Goal: Find specific page/section: Find specific page/section

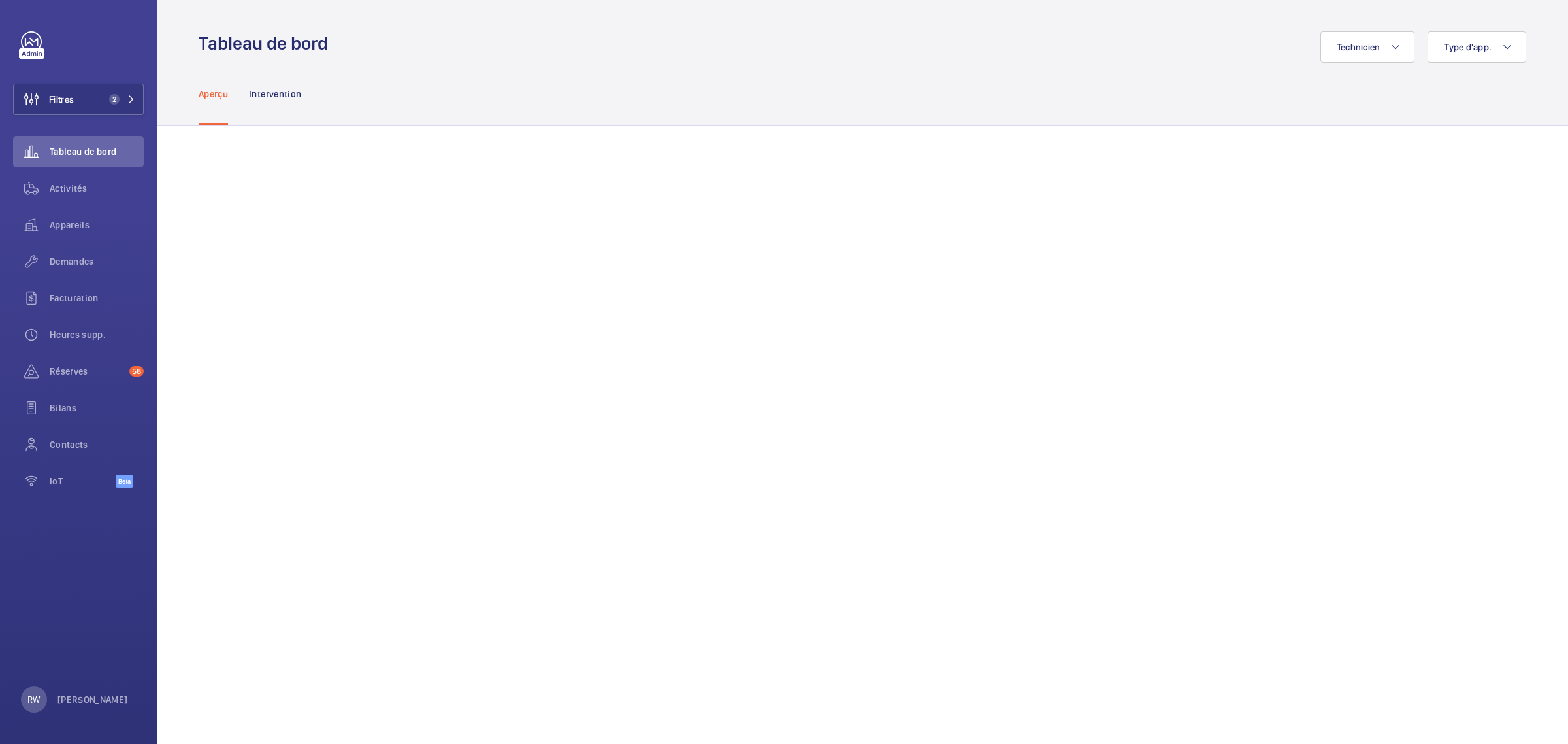
scroll to position [1078, 0]
click at [85, 91] on button "Filtres" at bounding box center [79, 99] width 131 height 32
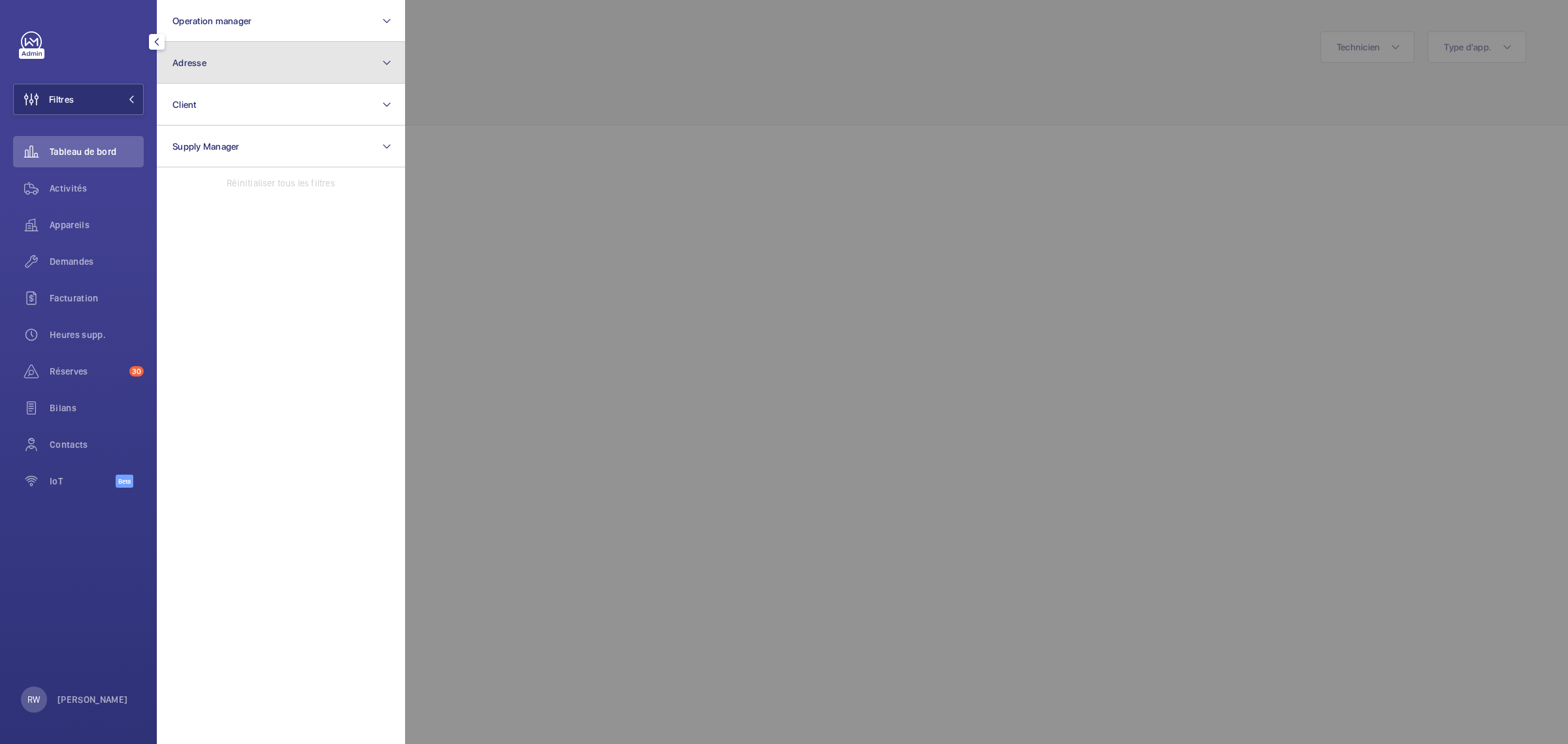
click at [216, 60] on button "Adresse" at bounding box center [280, 63] width 248 height 42
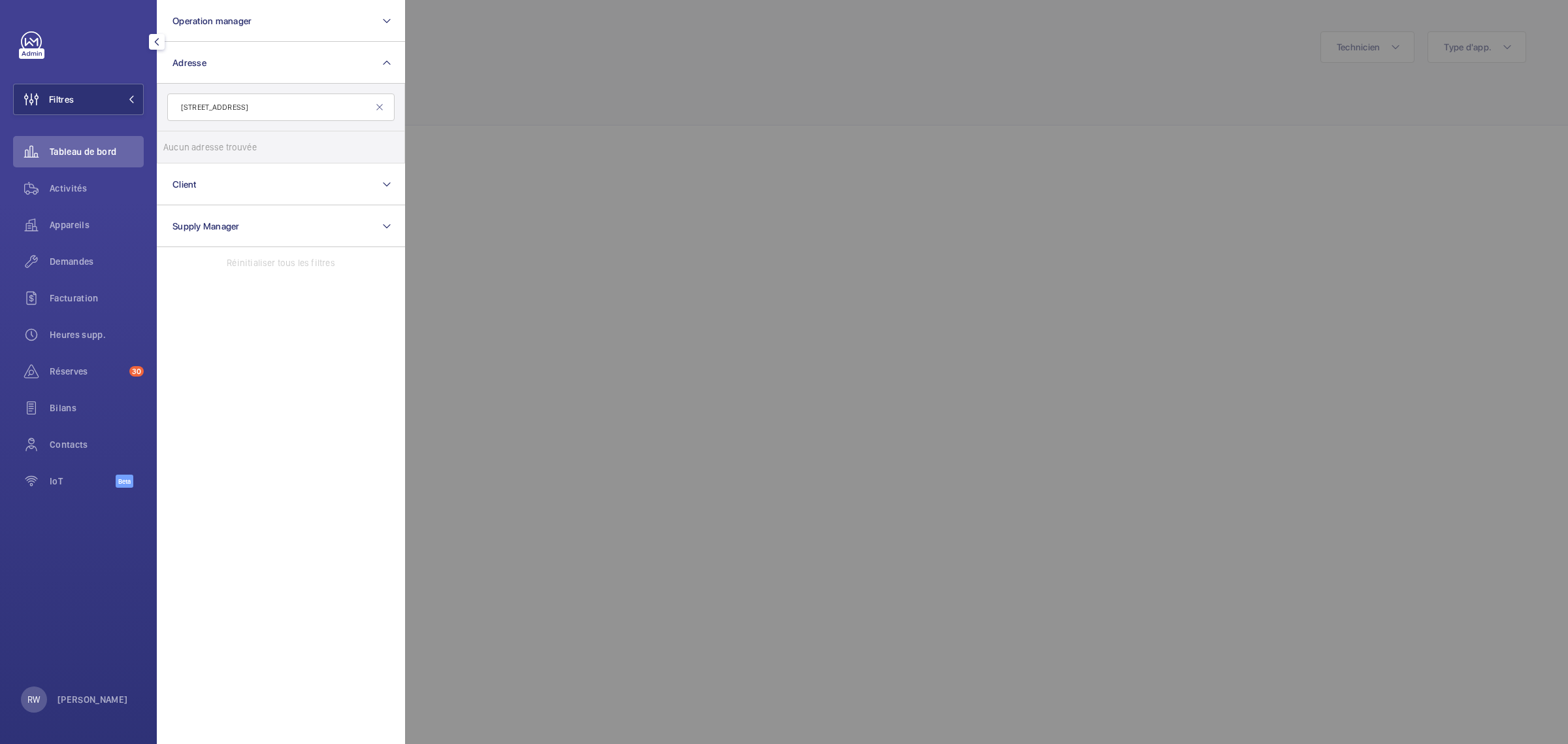
drag, startPoint x: 324, startPoint y: 104, endPoint x: 237, endPoint y: 108, distance: 87.1
click at [237, 108] on input "76 rue Magenta 92600 ASNIERES SUR SEINE" at bounding box center [280, 107] width 227 height 27
type input "76 rue Magenta"
click at [178, 148] on input "76 /78 rue Magenta 92600 Asnières-sur-Seine - 76 Rue Magenta , 92600, UNKNOWN 9…" at bounding box center [177, 147] width 26 height 26
checkbox input "true"
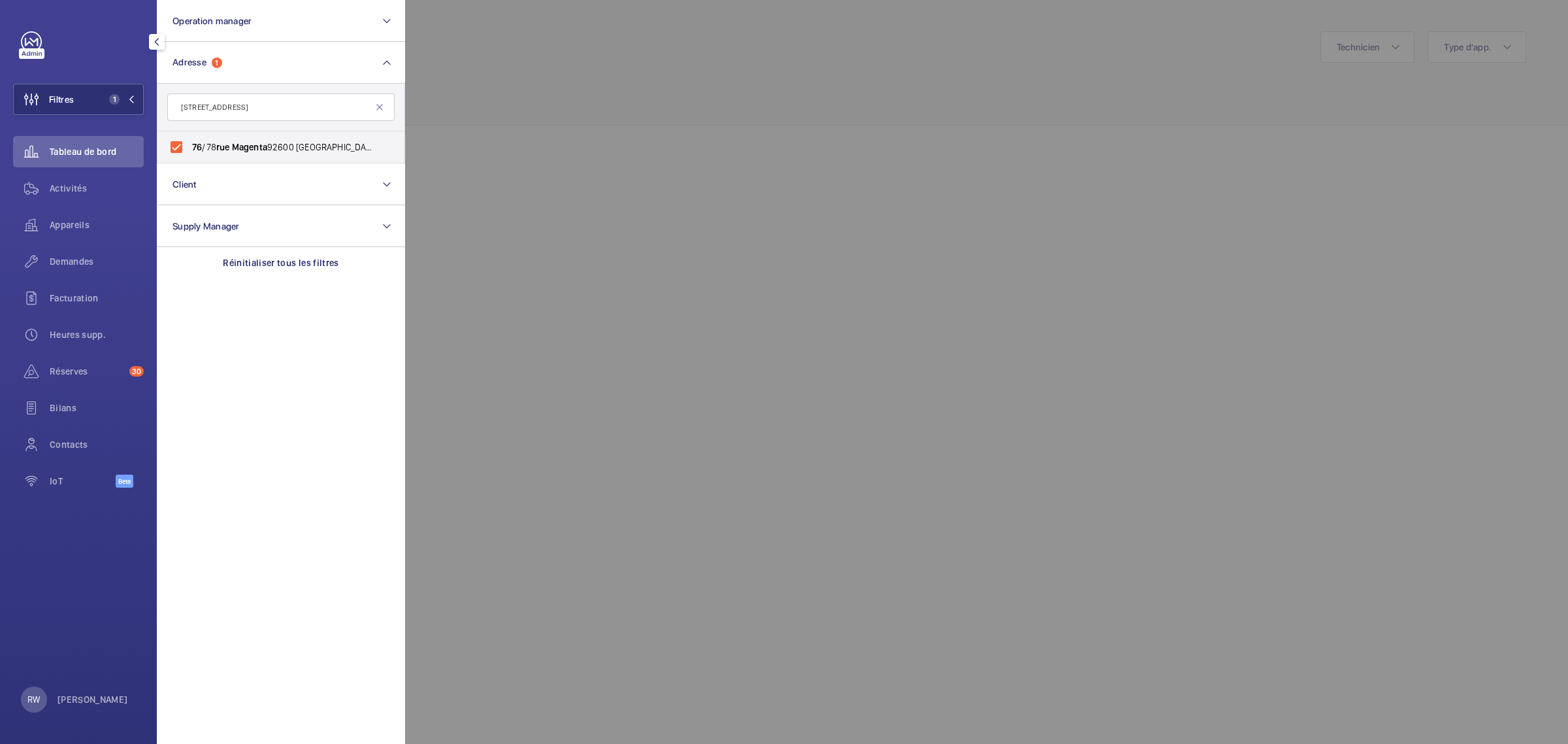
click at [599, 88] on div at bounding box center [1189, 372] width 1568 height 744
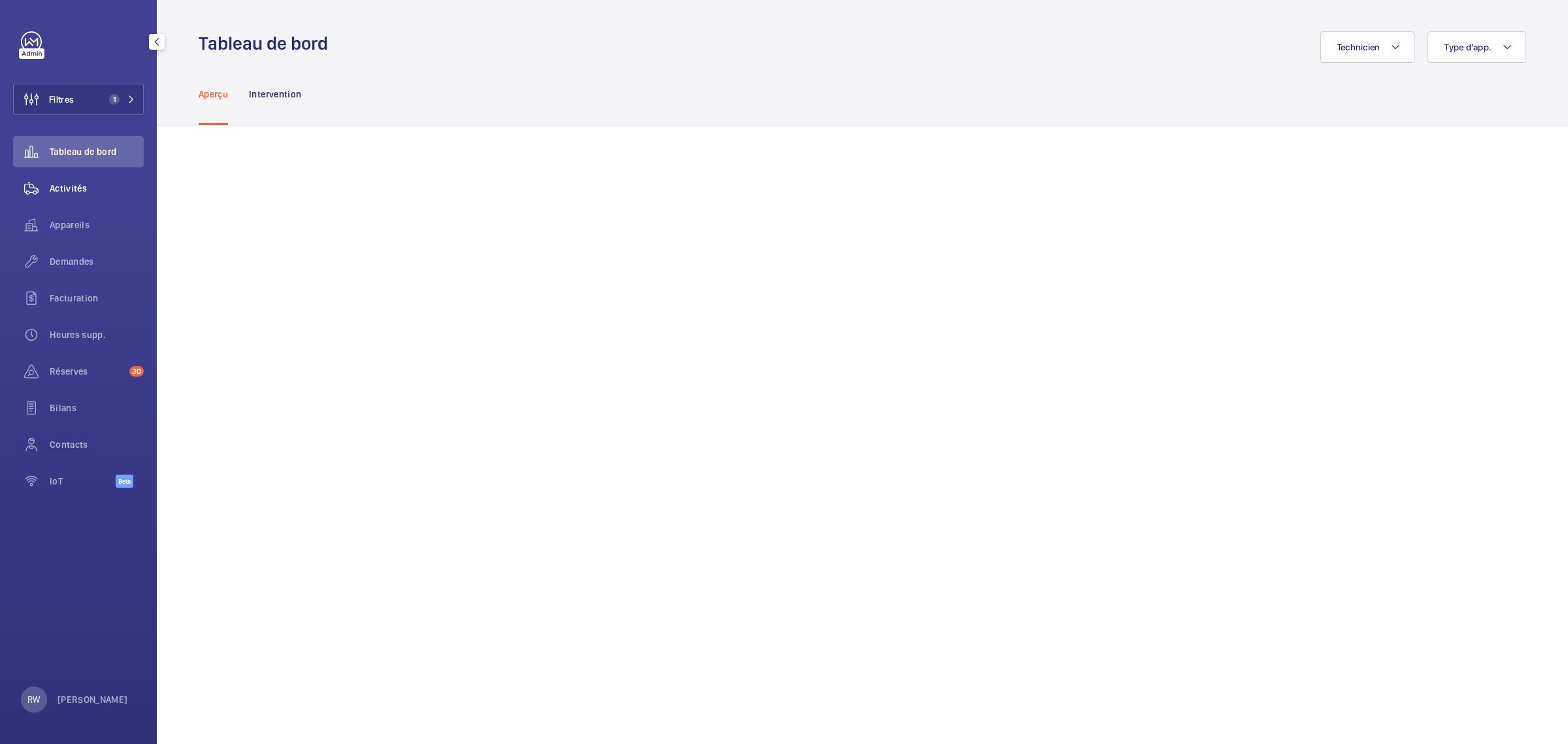
click at [63, 184] on span "Activités" at bounding box center [96, 188] width 94 height 13
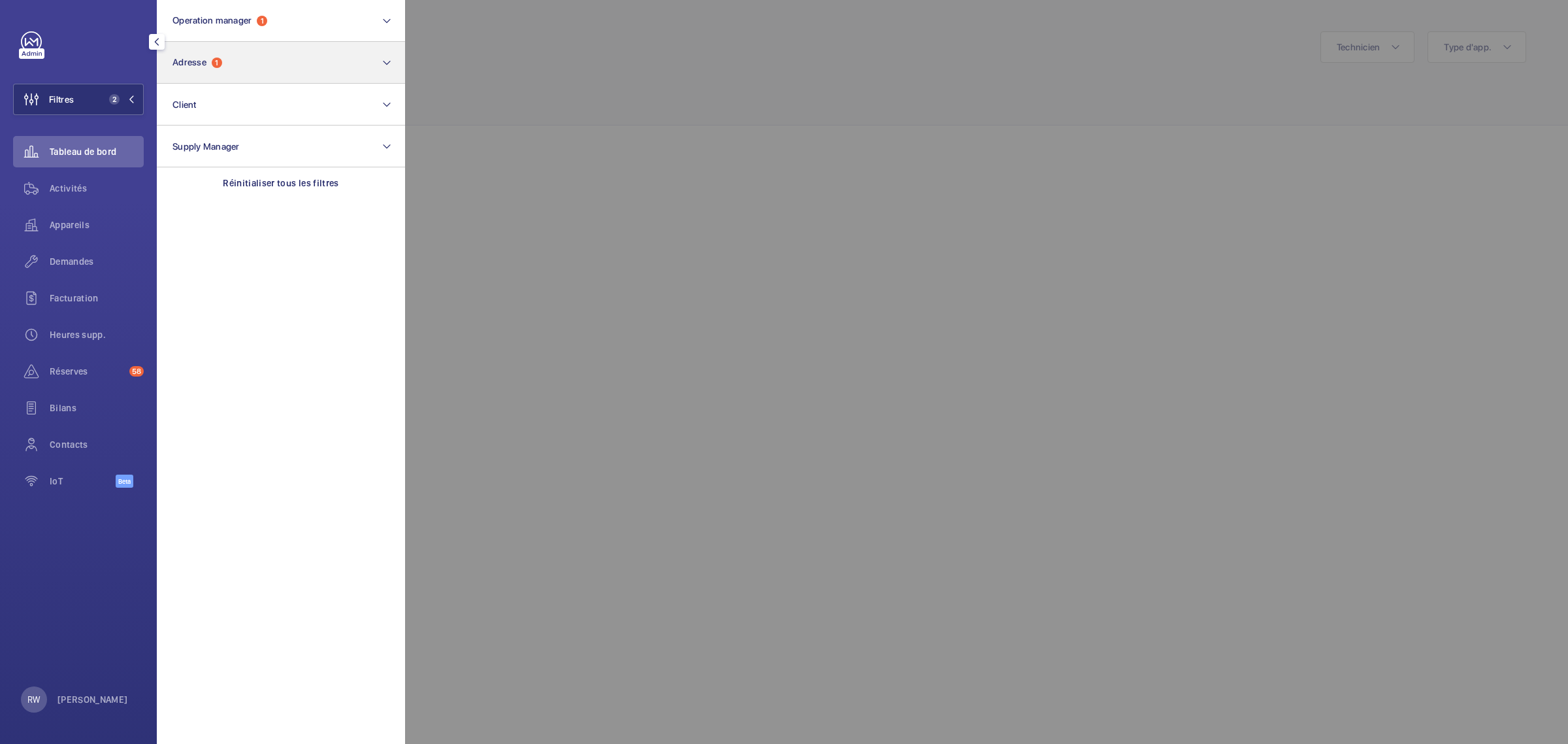
scroll to position [1078, 0]
click at [285, 184] on p "Réinitialiser tous les filtres" at bounding box center [281, 183] width 116 height 13
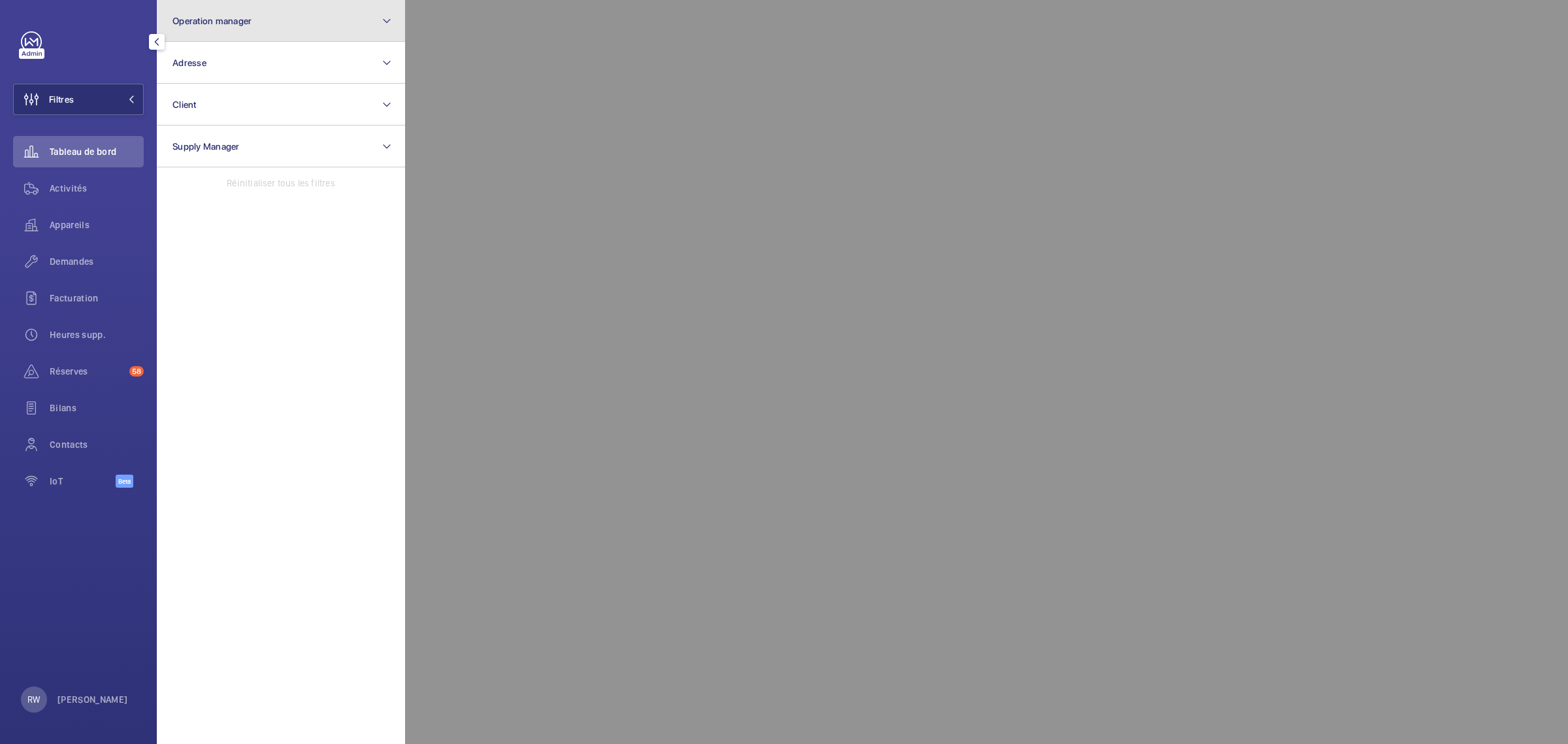
click at [263, 17] on button "Operation manager" at bounding box center [280, 21] width 248 height 42
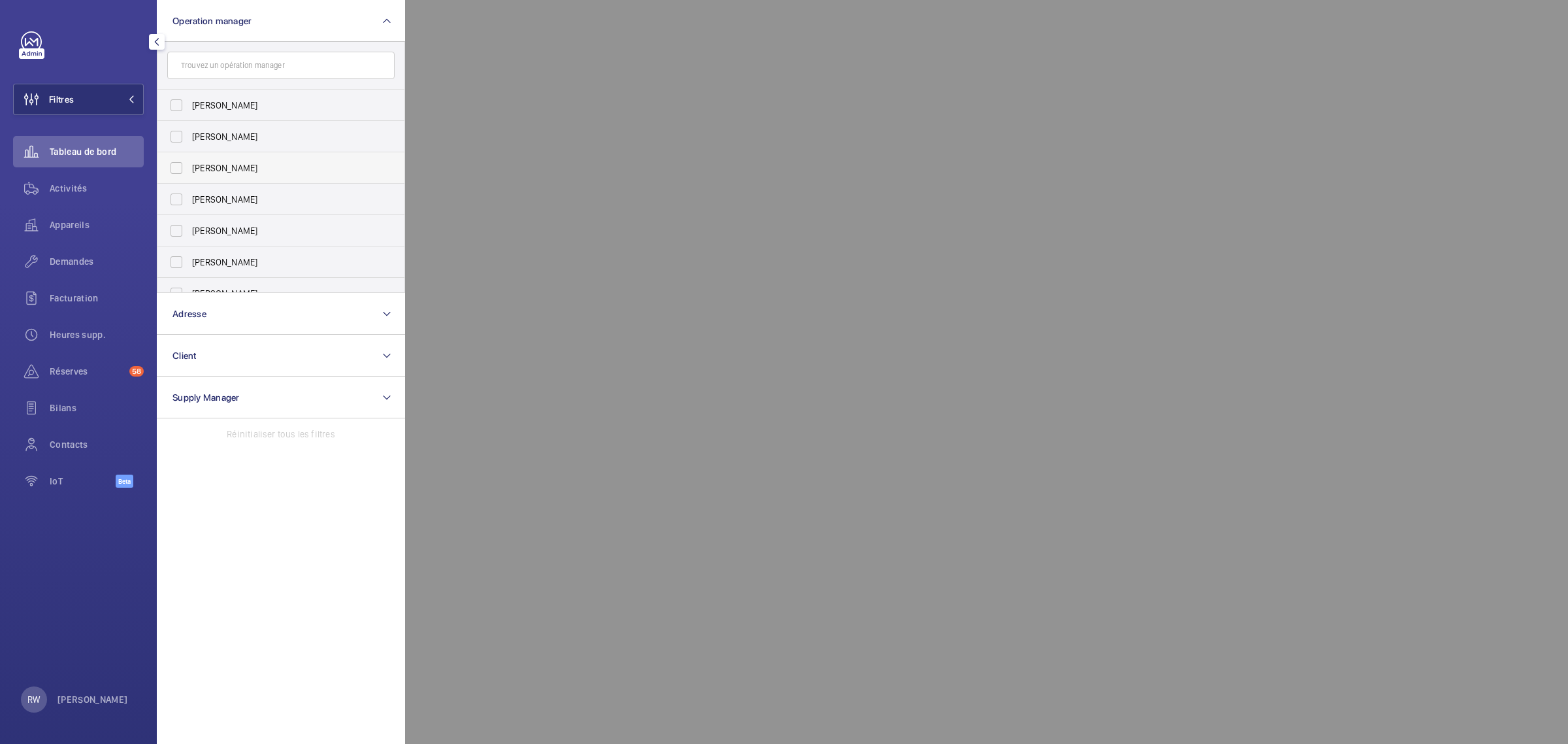
scroll to position [48, 0]
click at [200, 180] on span "Caroline Diallo" at bounding box center [282, 183] width 179 height 13
click at [190, 180] on input "Caroline Diallo" at bounding box center [177, 183] width 26 height 26
checkbox input "true"
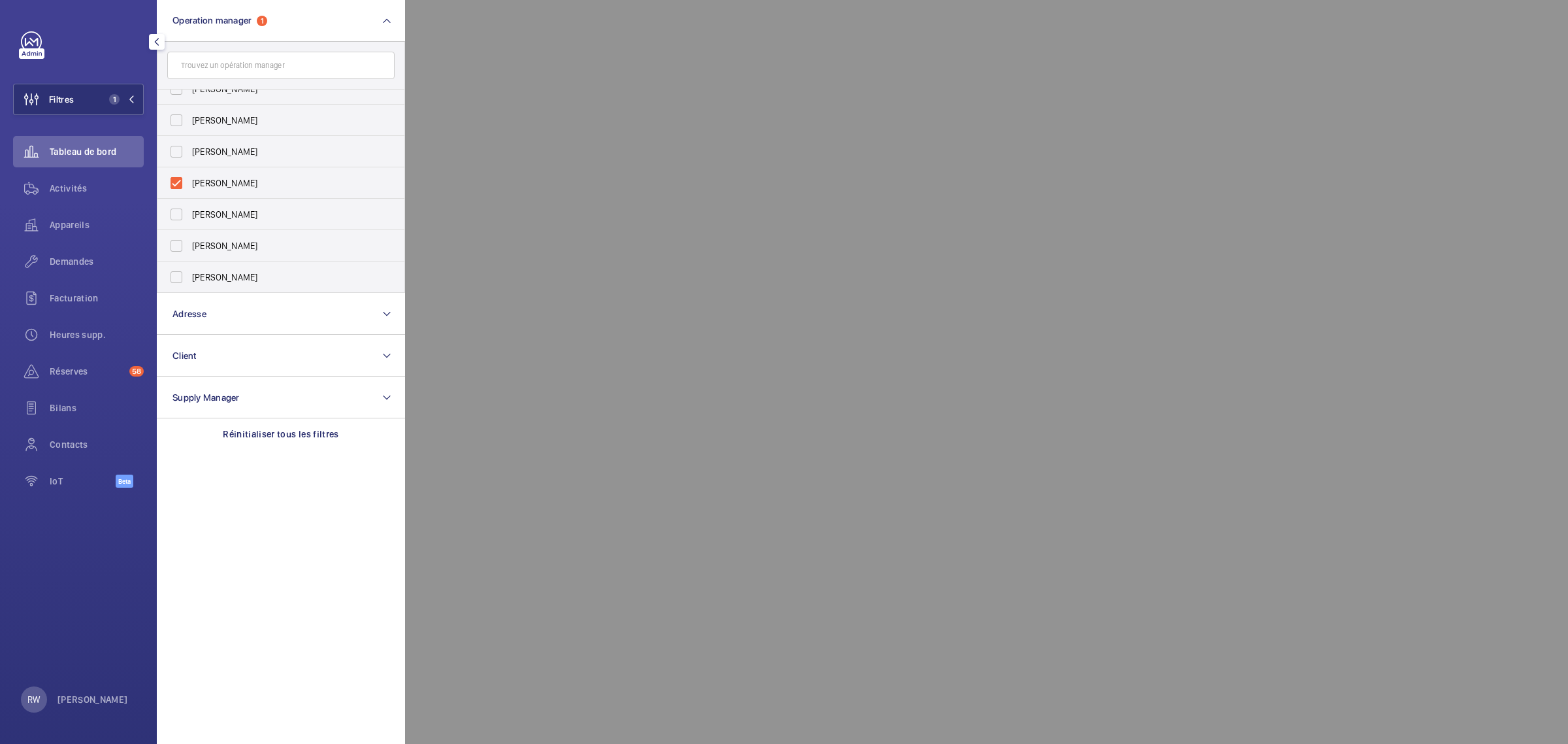
click at [624, 4] on div at bounding box center [1189, 372] width 1568 height 744
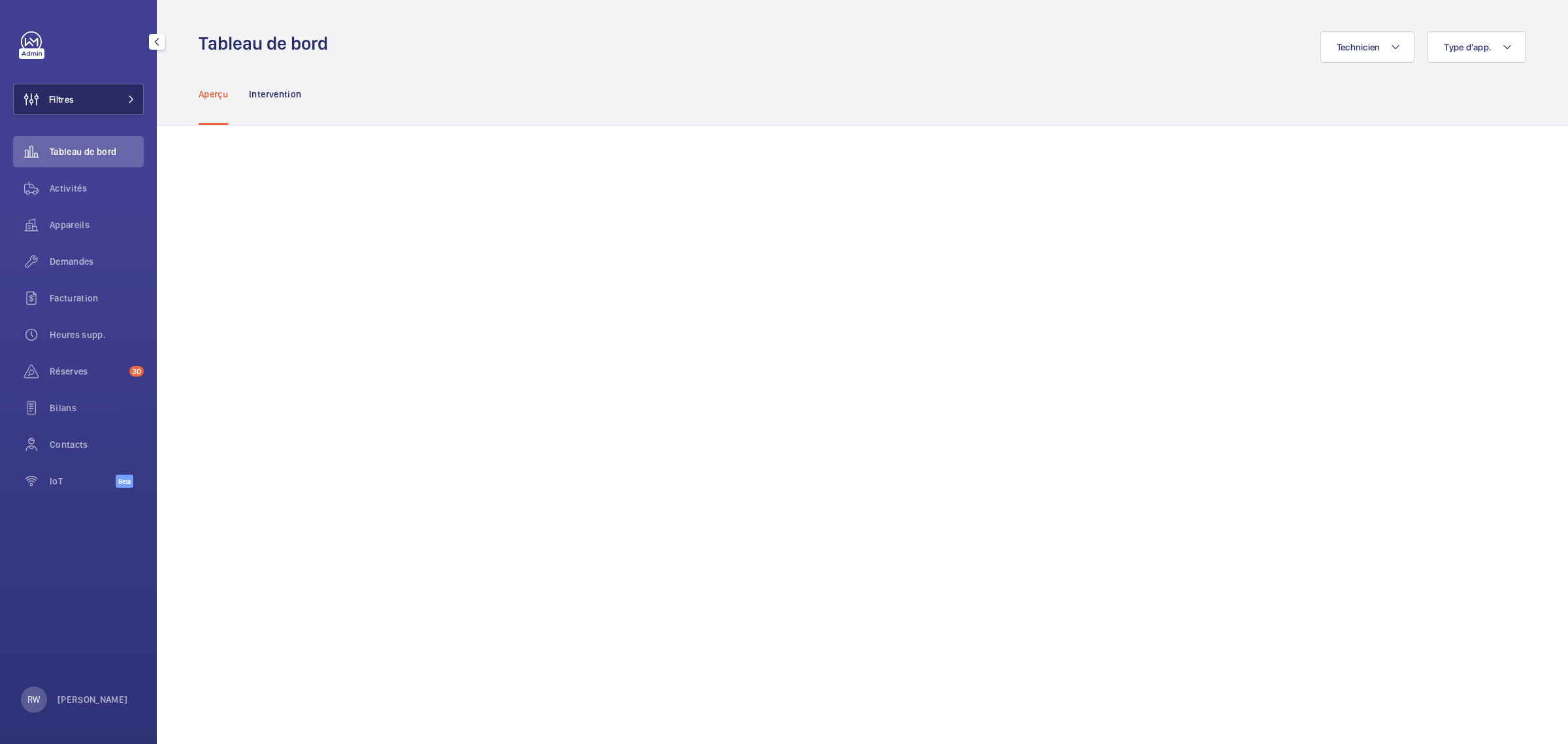
click at [96, 102] on button "Filtres" at bounding box center [79, 99] width 131 height 32
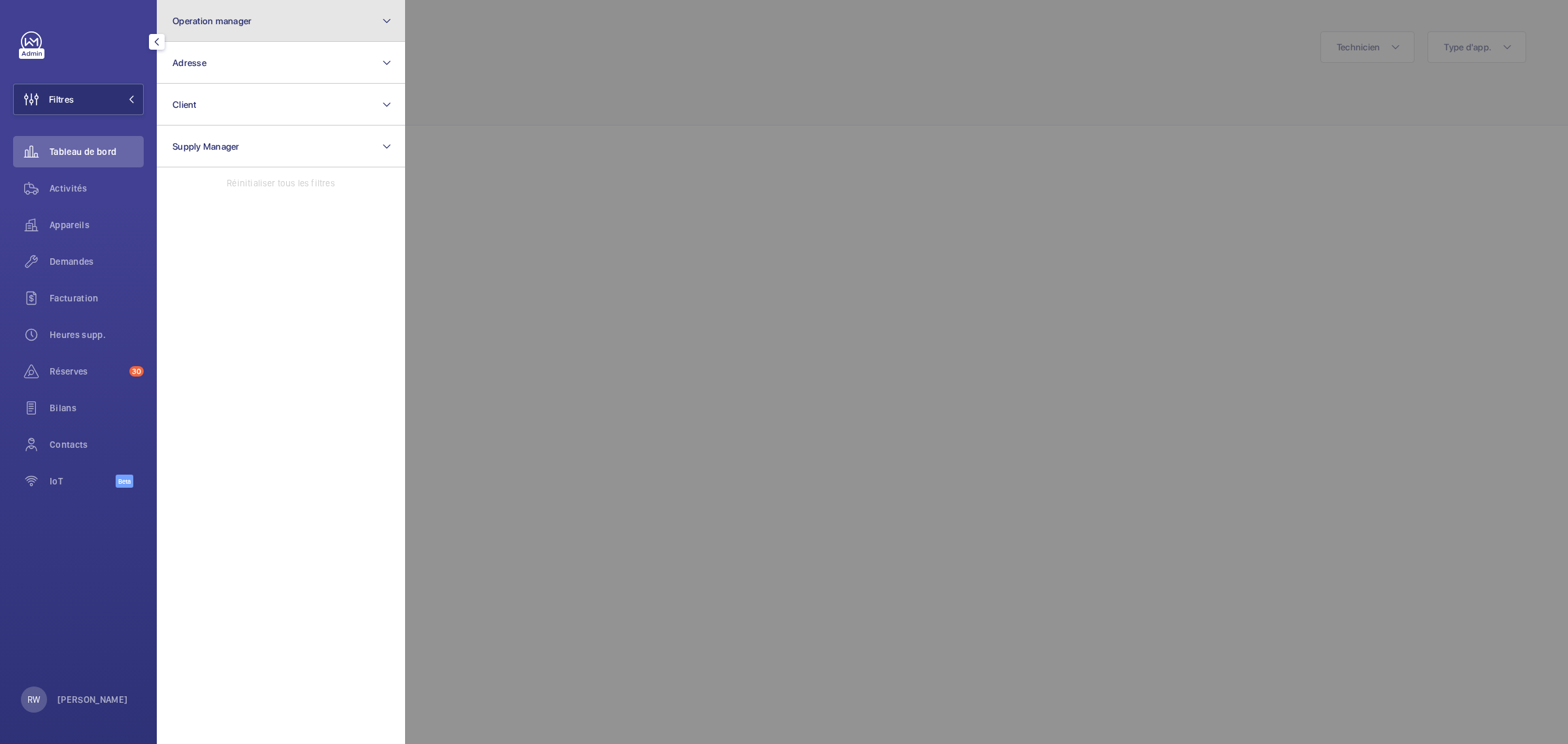
drag, startPoint x: 220, startPoint y: 21, endPoint x: 213, endPoint y: 24, distance: 7.6
click at [220, 23] on span "Operation manager" at bounding box center [211, 21] width 79 height 10
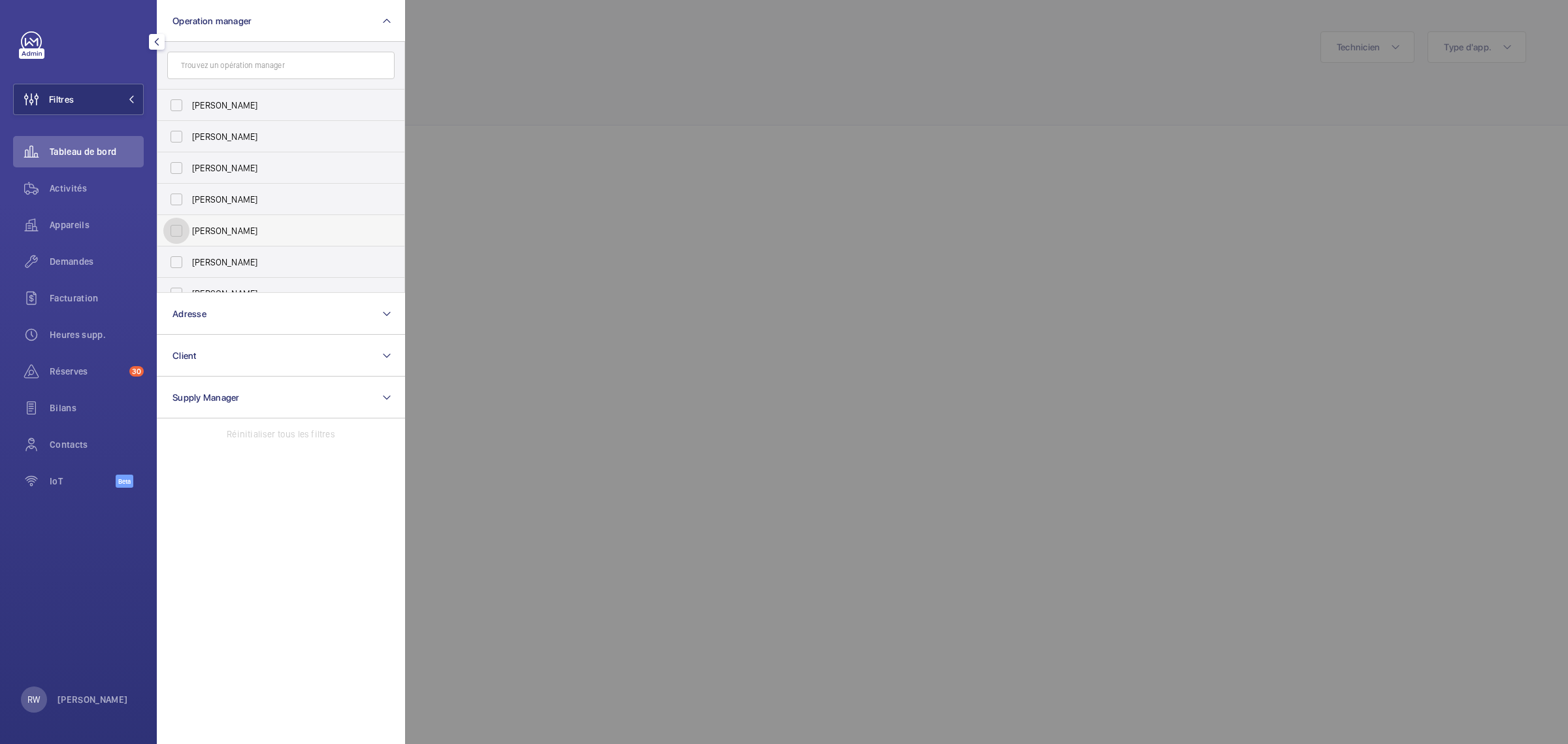
click at [172, 227] on input "Caroline Diallo" at bounding box center [177, 231] width 26 height 26
checkbox input "true"
drag, startPoint x: 619, startPoint y: 74, endPoint x: 605, endPoint y: 77, distance: 14.3
click at [621, 77] on div at bounding box center [1189, 372] width 1568 height 744
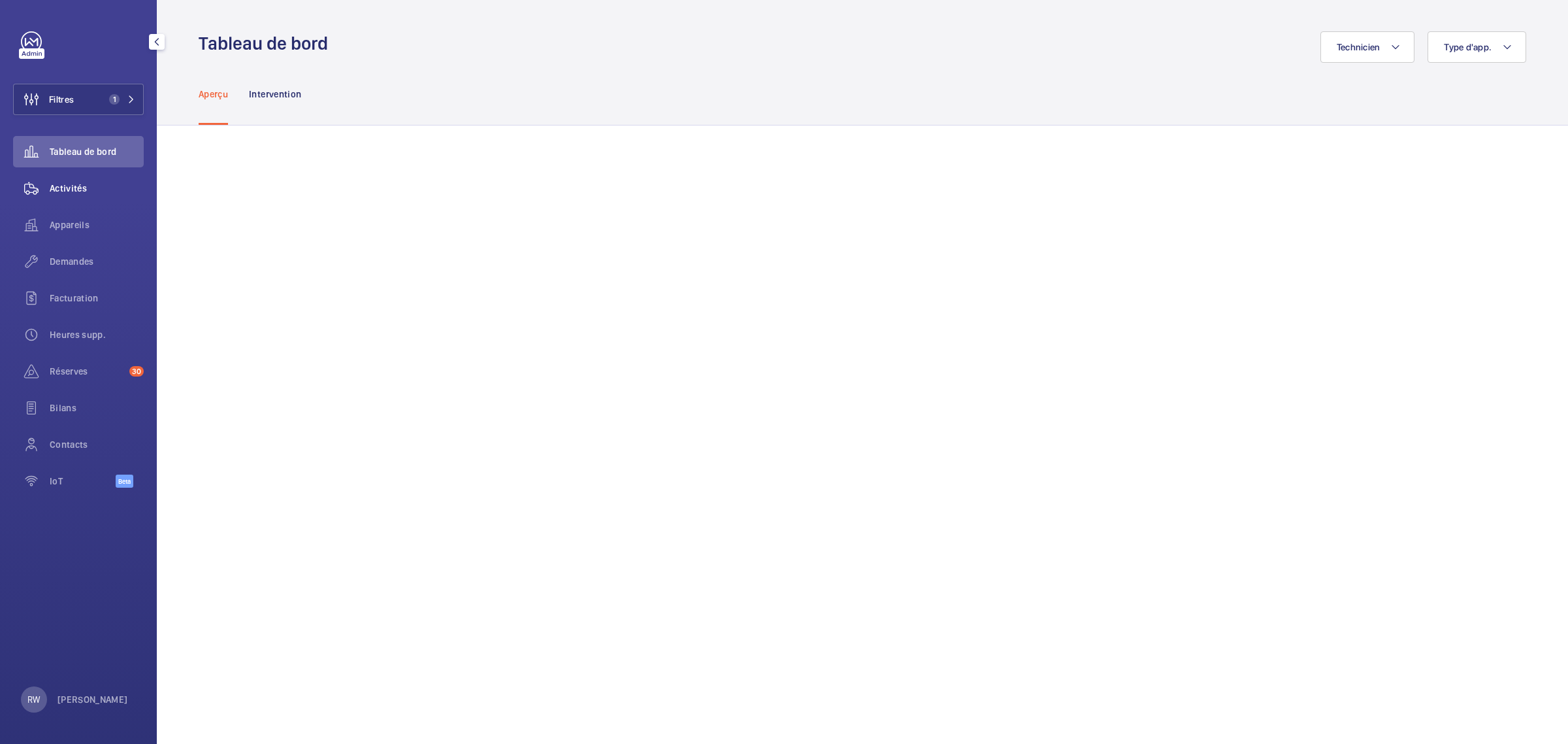
click at [60, 193] on span "Activités" at bounding box center [96, 188] width 94 height 13
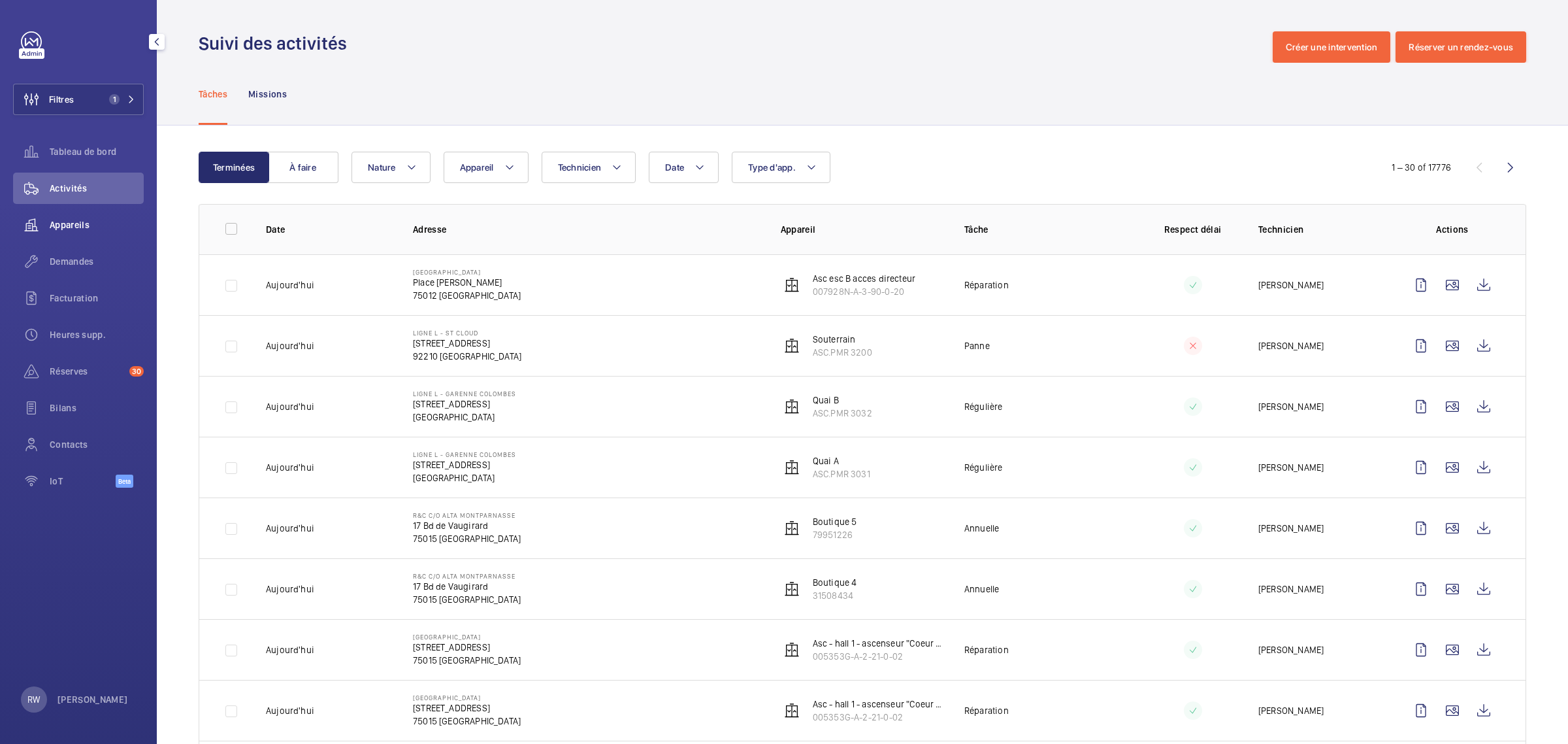
click at [71, 219] on span "Appareils" at bounding box center [96, 225] width 94 height 13
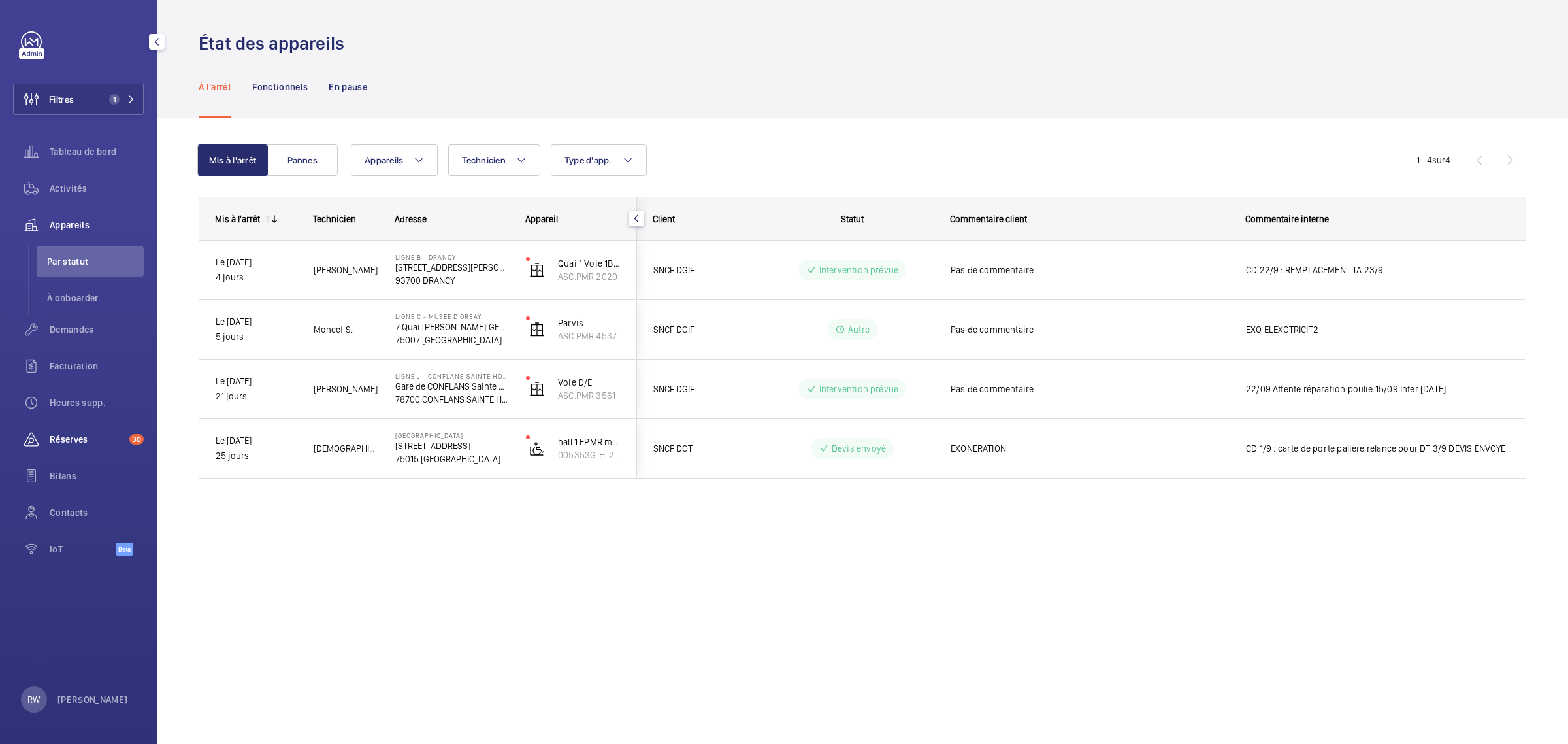
click at [88, 433] on span "Réserves" at bounding box center [86, 439] width 74 height 13
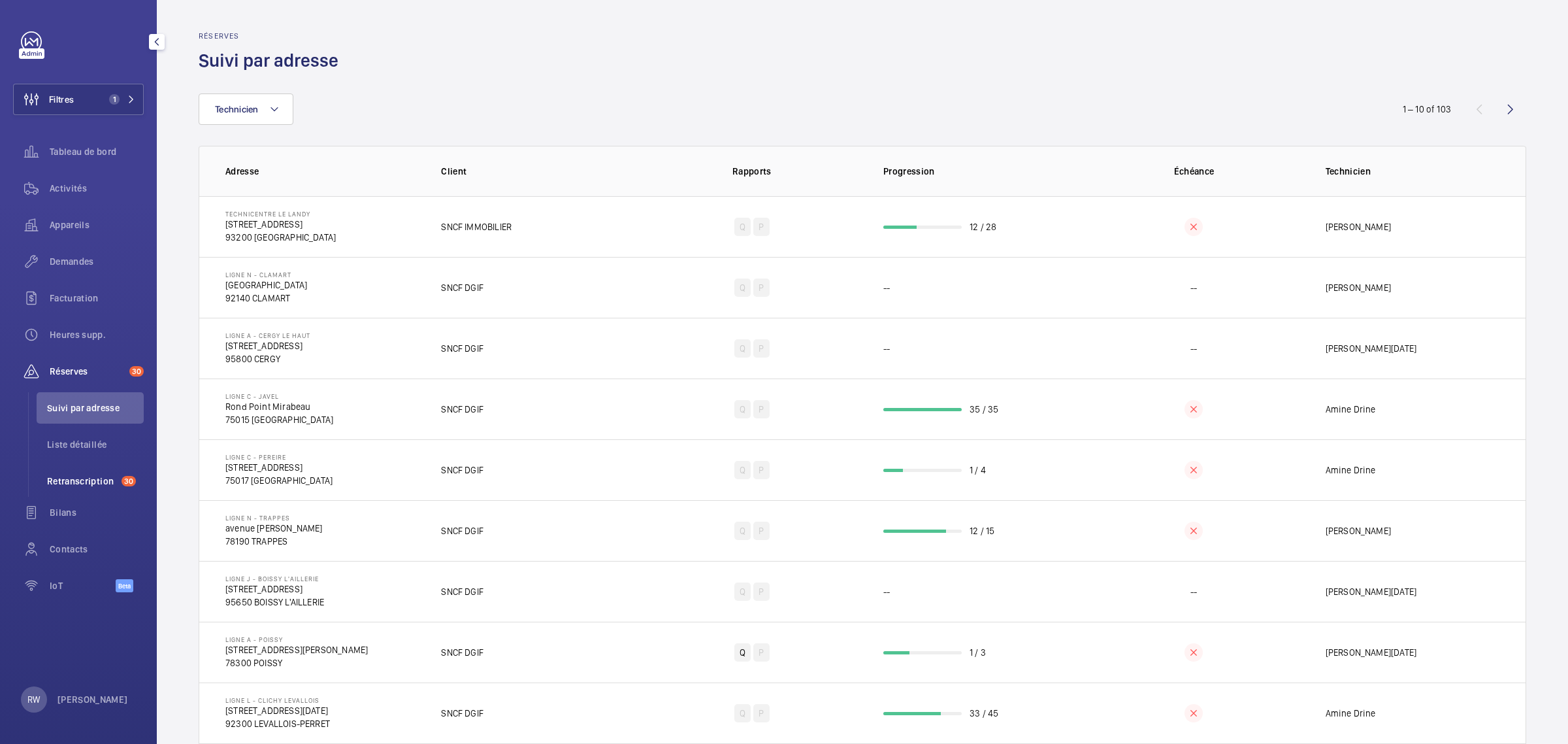
click at [82, 484] on span "Retranscription" at bounding box center [82, 481] width 69 height 13
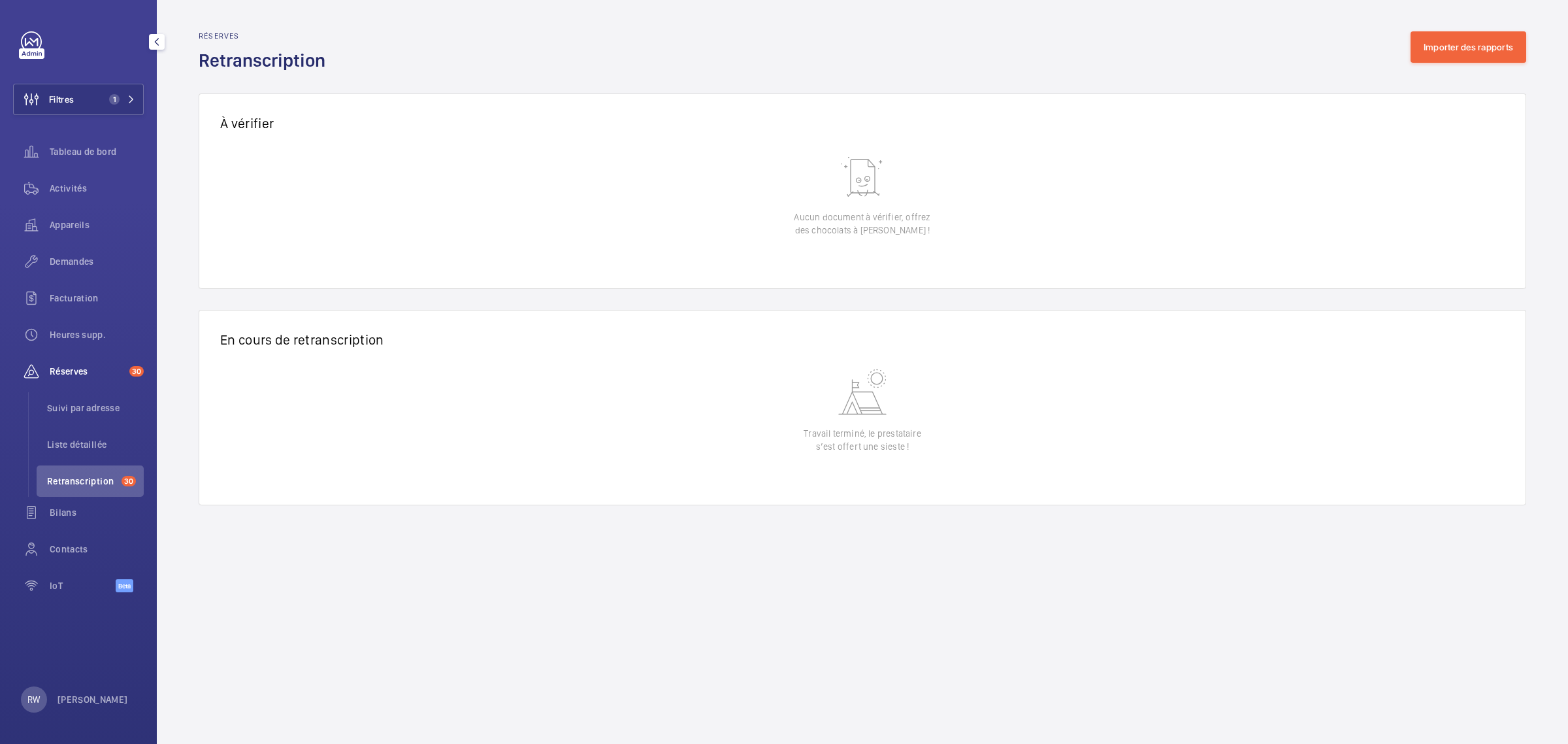
click at [60, 481] on span "Retranscription" at bounding box center [82, 481] width 69 height 13
click at [63, 150] on span "Tableau de bord" at bounding box center [96, 152] width 94 height 13
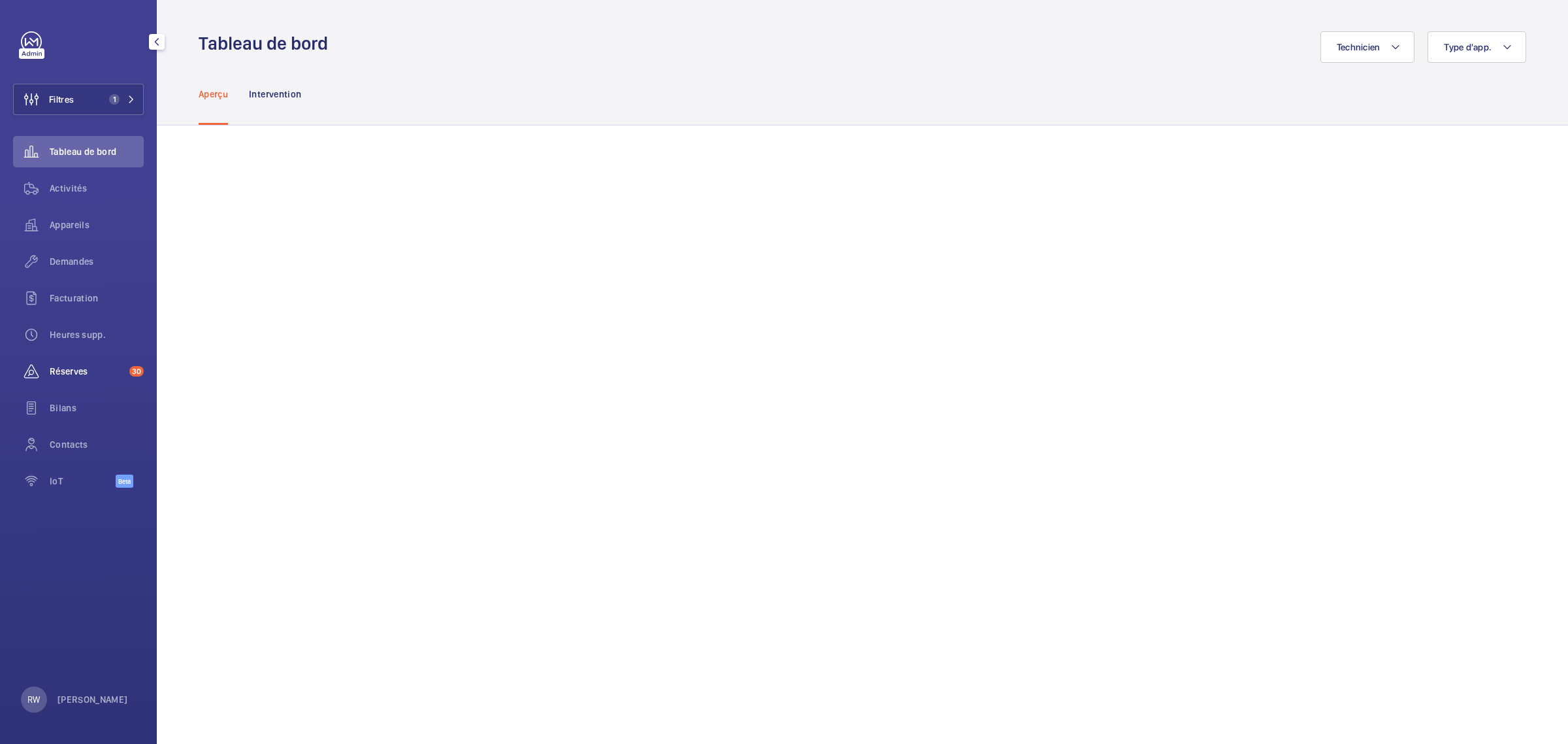
click at [71, 372] on span "Réserves" at bounding box center [86, 372] width 74 height 13
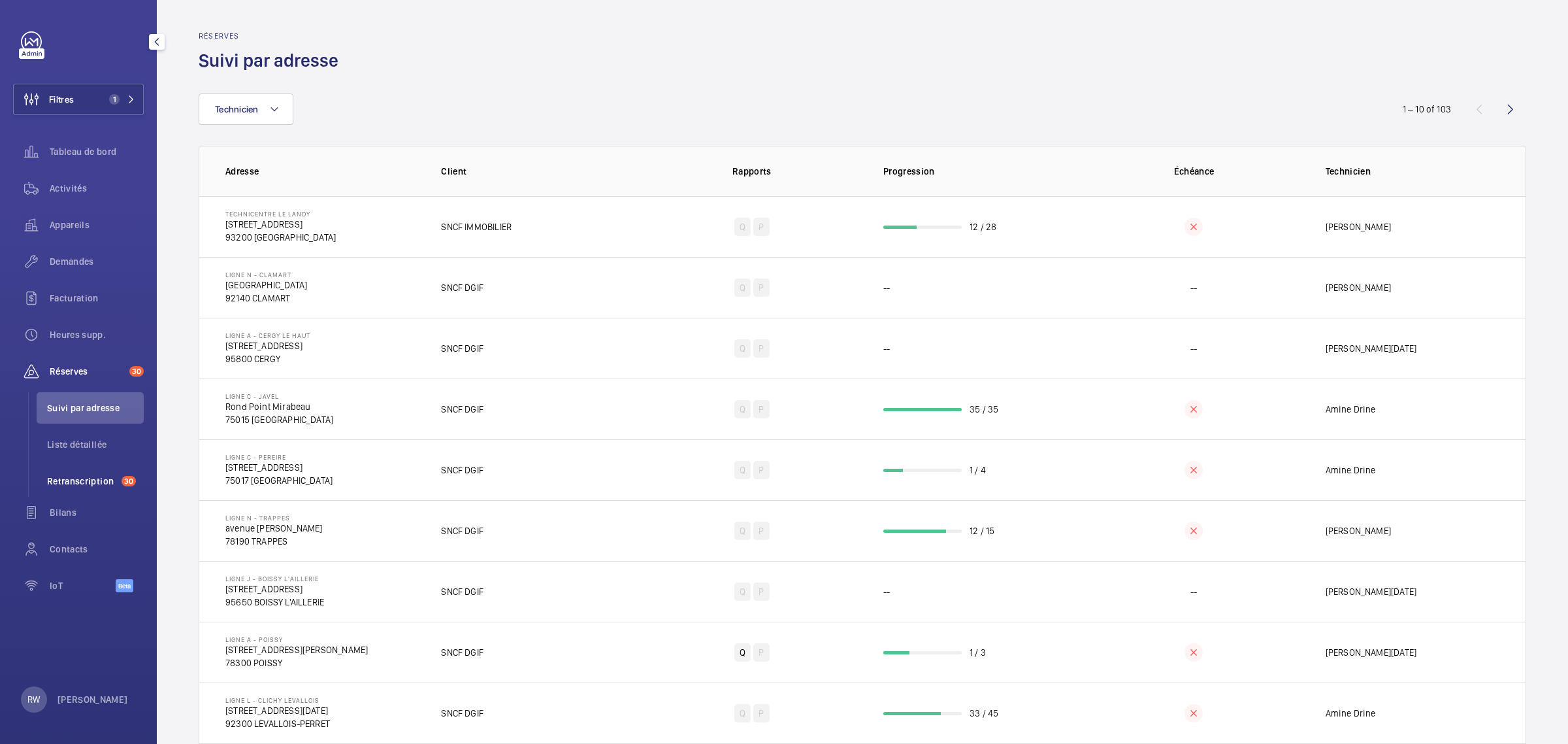
click at [76, 478] on span "Retranscription" at bounding box center [82, 481] width 69 height 13
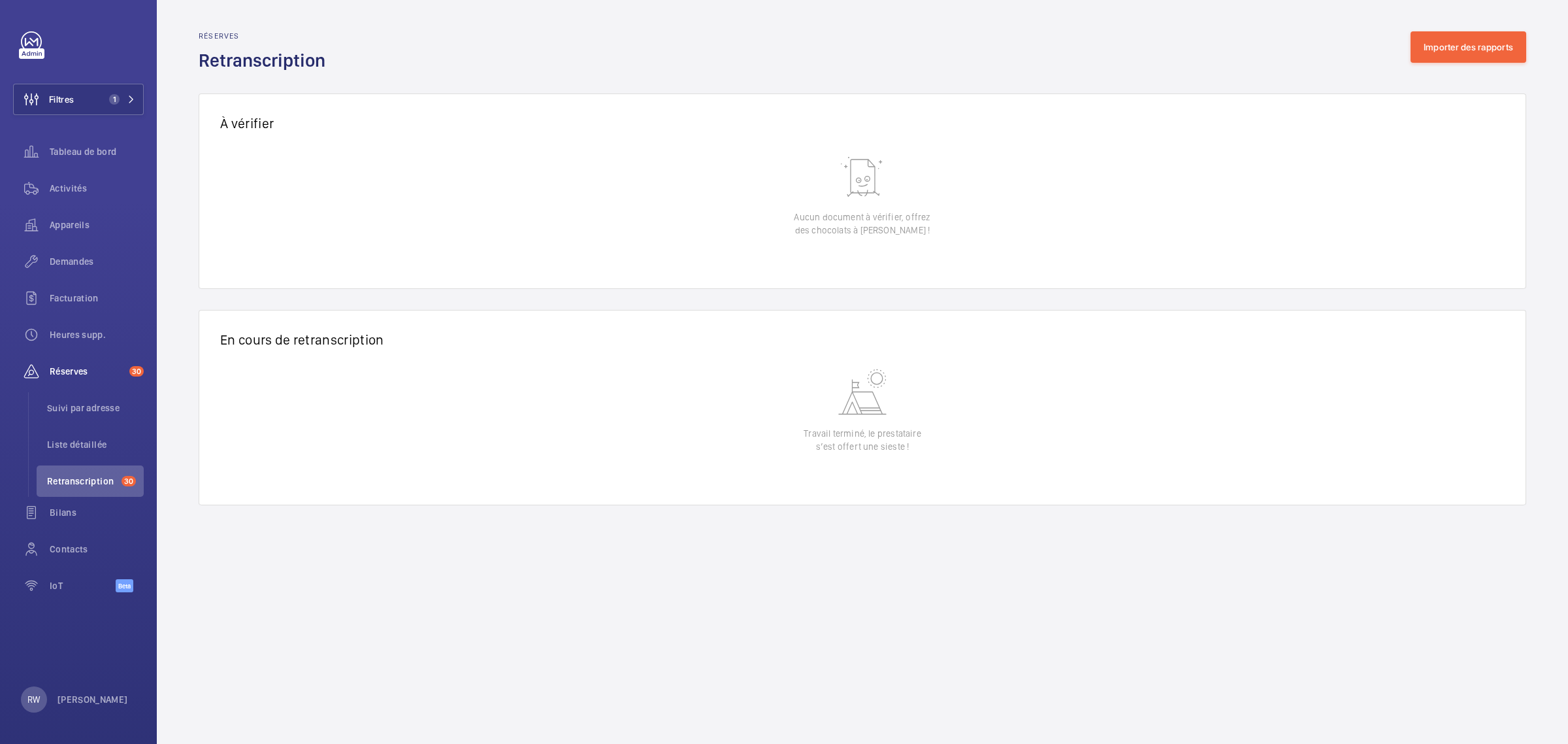
drag, startPoint x: 771, startPoint y: 129, endPoint x: 935, endPoint y: 244, distance: 200.3
click at [933, 247] on div "À vérifier 0 of 0 Date de réception Adresse Client Document Réserves identifiée…" at bounding box center [862, 181] width 1328 height 216
click at [1034, 191] on wm-front-table-empty-state "Aucun document à vérifier, offrez des chocolats à Jean-Gilles !" at bounding box center [862, 219] width 1326 height 138
click at [861, 180] on mat-icon at bounding box center [862, 176] width 52 height 52
click at [785, 178] on wm-front-table-empty-state "Aucun document à vérifier, offrez des chocolats à Jean-Gilles !" at bounding box center [862, 219] width 1326 height 138
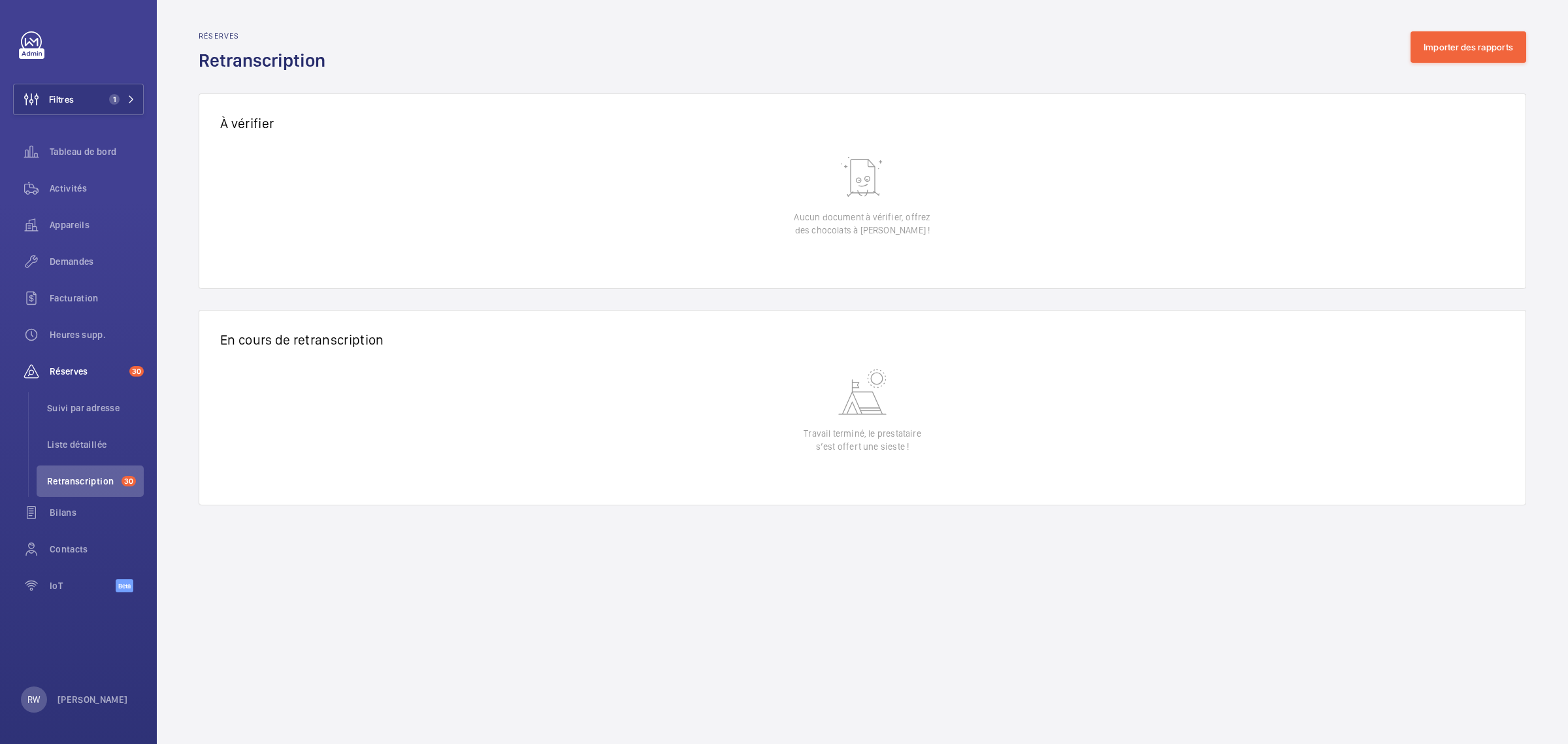
click at [779, 177] on wm-front-table-empty-state "Aucun document à vérifier, offrez des chocolats à Jean-Gilles !" at bounding box center [862, 219] width 1326 height 138
drag, startPoint x: 787, startPoint y: 216, endPoint x: 925, endPoint y: 233, distance: 139.0
click at [925, 233] on wm-front-table-empty-state "Aucun document à vérifier, offrez des chocolats à Jean-Gilles !" at bounding box center [862, 219] width 1326 height 138
copy p "Aucun document à vérifier, offrez des chocolats à Jean-Gilles !"
